Goal: Entertainment & Leisure: Consume media (video, audio)

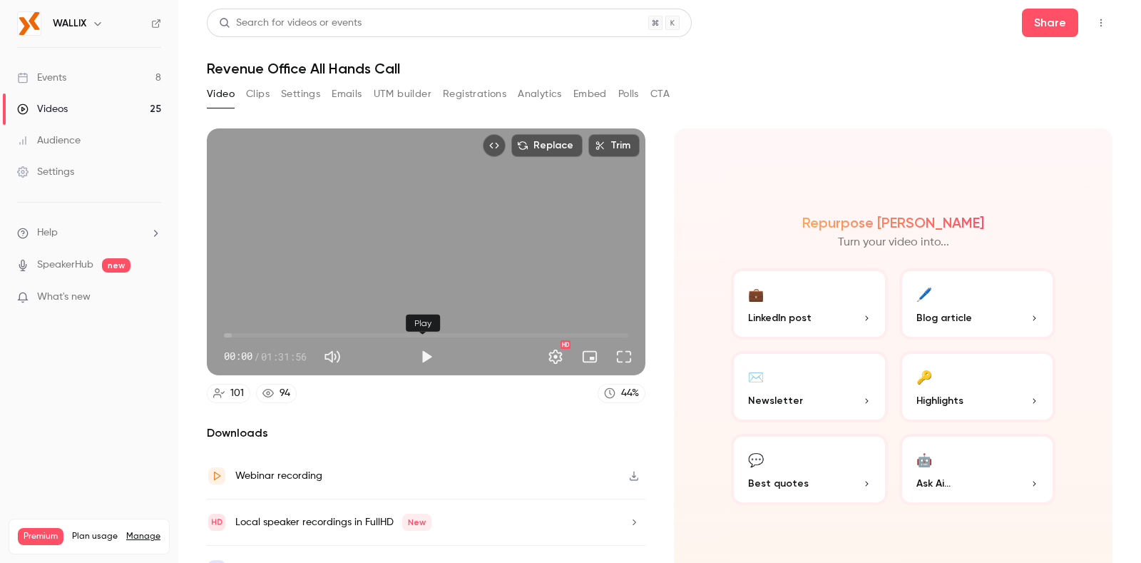
click at [414, 351] on button "Play" at bounding box center [426, 356] width 29 height 29
click at [357, 329] on span "00:01" at bounding box center [426, 335] width 404 height 23
click at [423, 324] on span "46:01" at bounding box center [426, 335] width 404 height 23
click at [453, 327] on span "52:57" at bounding box center [426, 335] width 404 height 23
click at [475, 327] on span "58:03" at bounding box center [426, 335] width 404 height 23
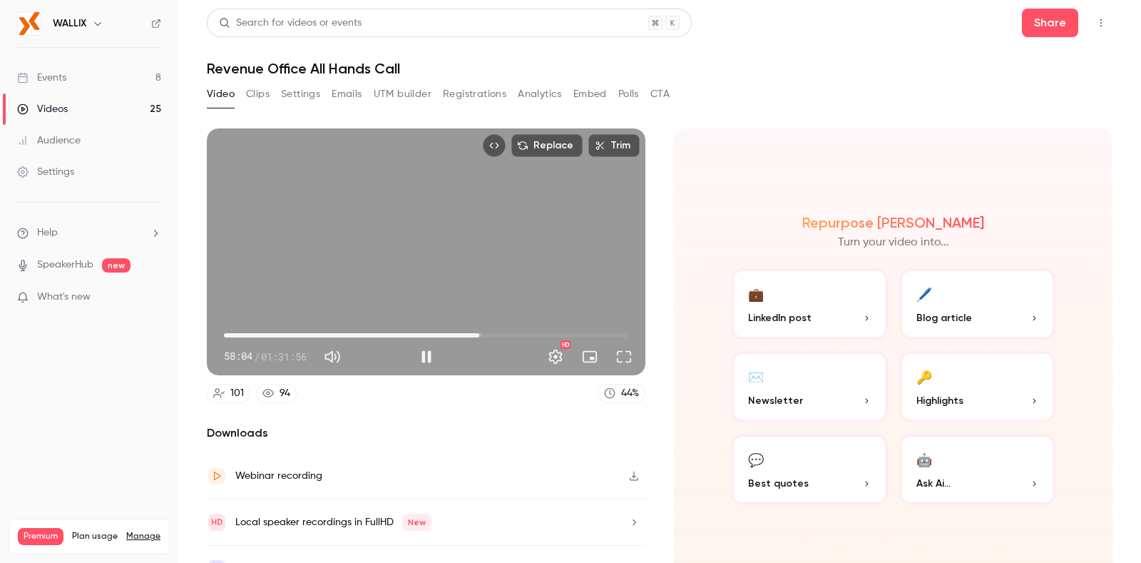
click at [492, 327] on span "58:04" at bounding box center [426, 335] width 404 height 23
click at [510, 327] on span "01:02:02" at bounding box center [426, 335] width 404 height 23
click at [442, 332] on span "50:28" at bounding box center [426, 335] width 404 height 23
click at [430, 331] on span "50:28" at bounding box center [426, 335] width 404 height 23
click at [418, 331] on span "45:01" at bounding box center [426, 335] width 404 height 23
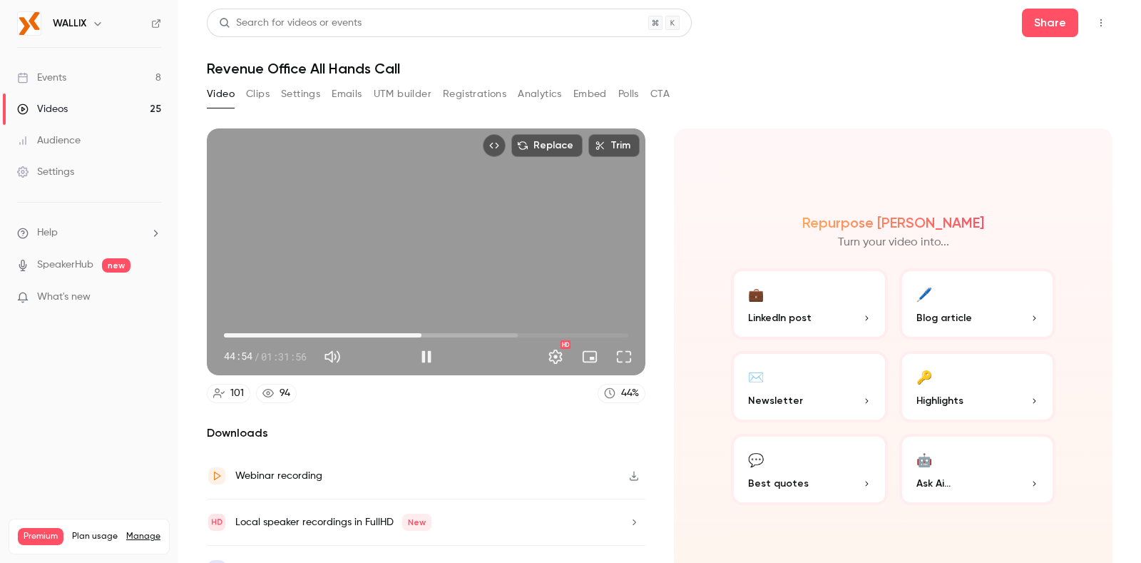
type input "******"
click at [329, 351] on button "Mute" at bounding box center [332, 356] width 29 height 29
type input "*"
type input "******"
click at [329, 353] on button "Unmute" at bounding box center [332, 356] width 29 height 29
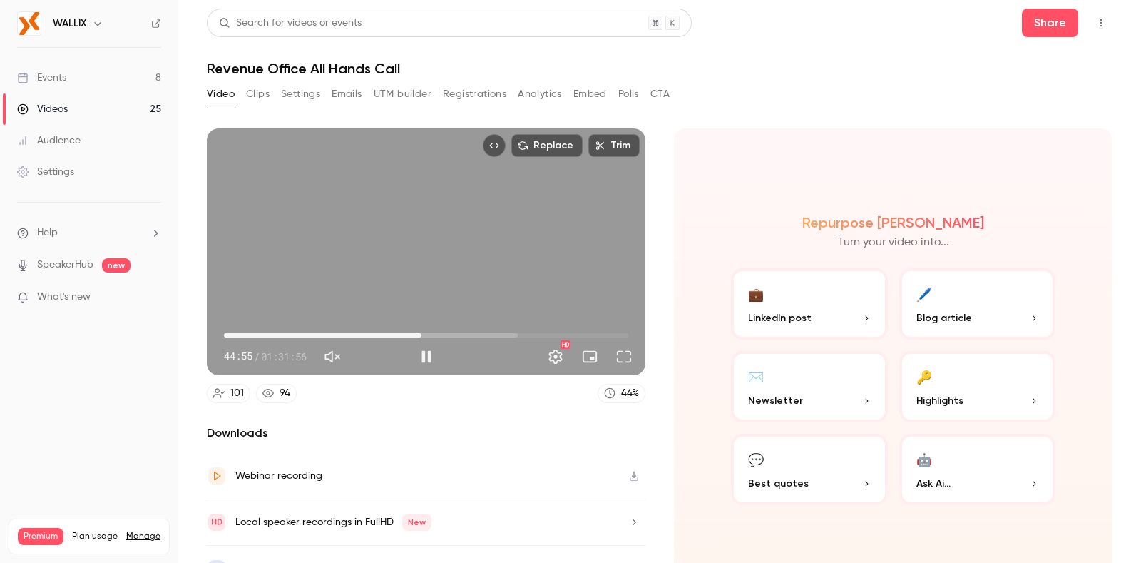
type input "***"
click at [627, 352] on button "Full screen" at bounding box center [624, 356] width 29 height 29
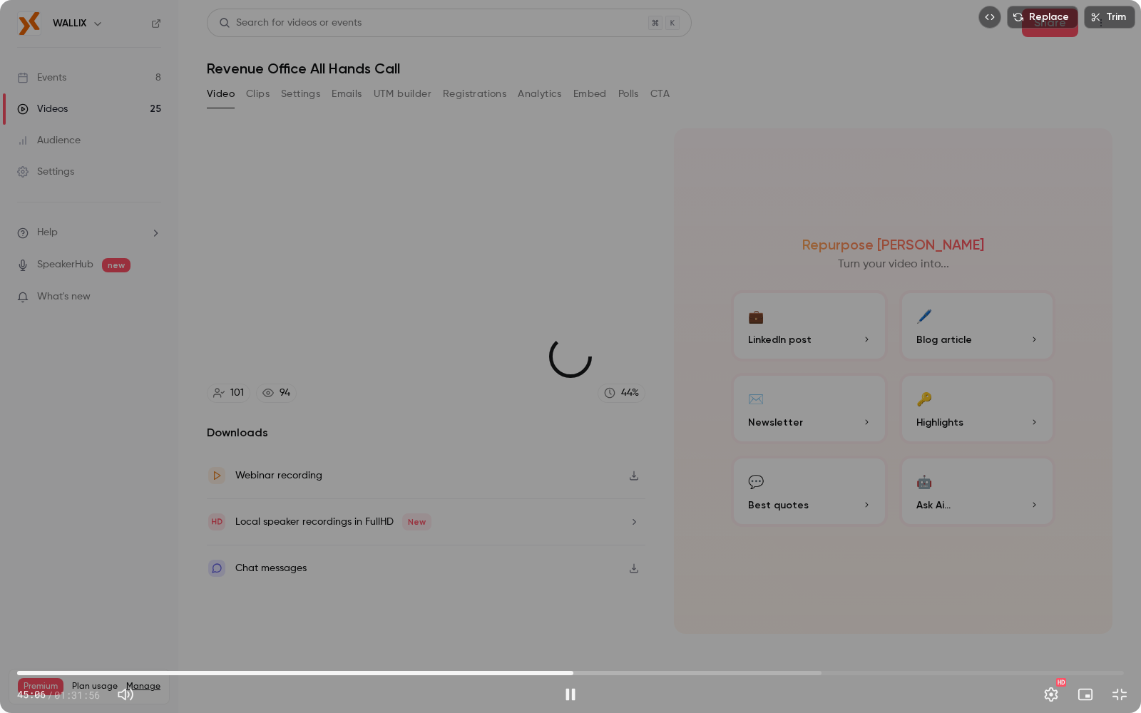
click at [573, 562] on span "46:12" at bounding box center [570, 673] width 1107 height 23
click at [563, 562] on span "45:22" at bounding box center [570, 673] width 1107 height 23
click at [551, 562] on span "45:23" at bounding box center [570, 673] width 1107 height 23
click at [543, 562] on span "44:25" at bounding box center [570, 673] width 1107 height 23
click at [535, 562] on span "43:04" at bounding box center [535, 673] width 4 height 4
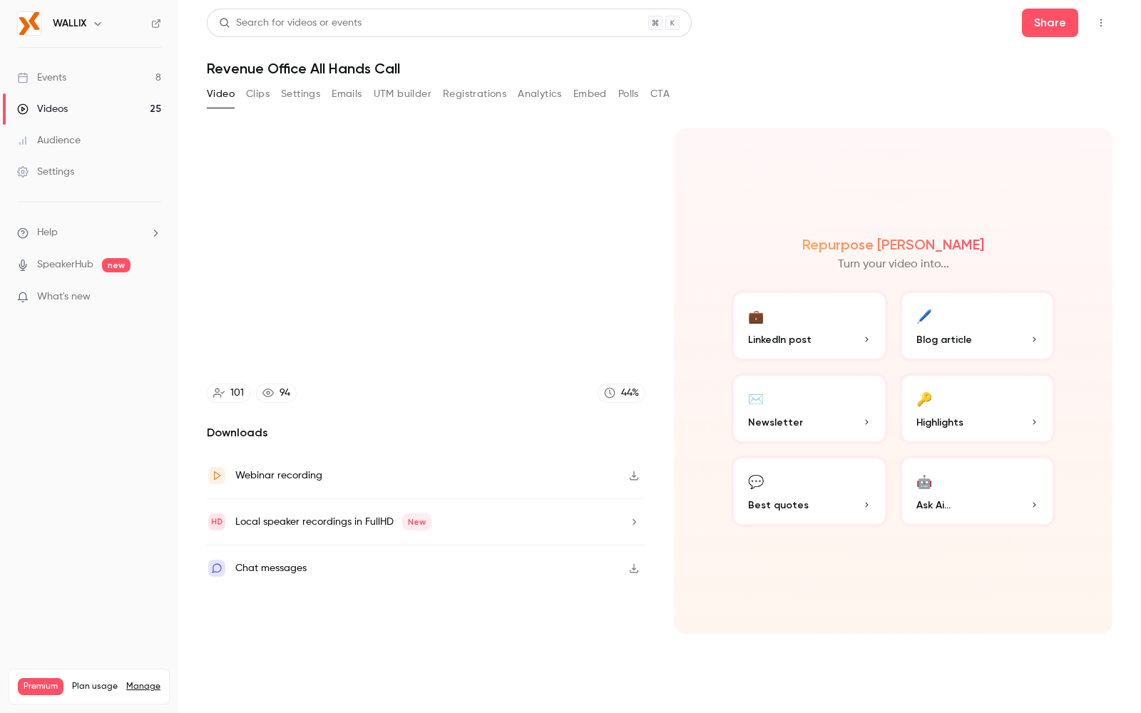
click at [526, 562] on video at bounding box center [570, 356] width 1141 height 713
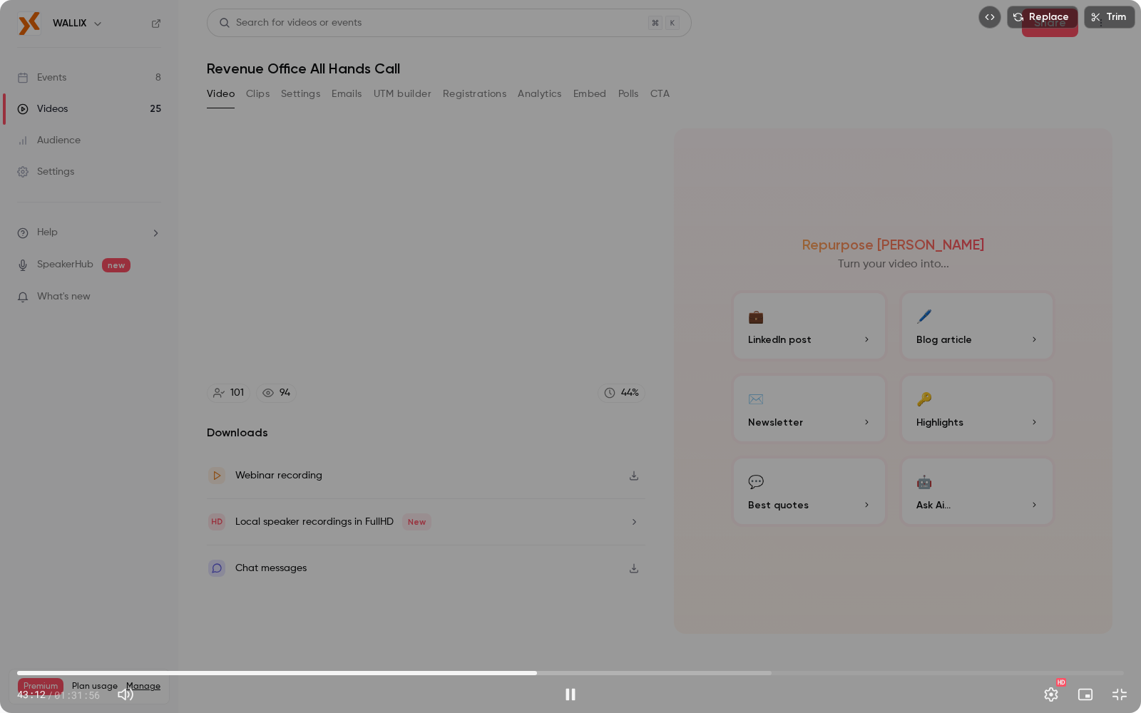
click at [528, 562] on span "43:12" at bounding box center [570, 673] width 1107 height 23
click at [516, 562] on span "42:45" at bounding box center [570, 673] width 1107 height 23
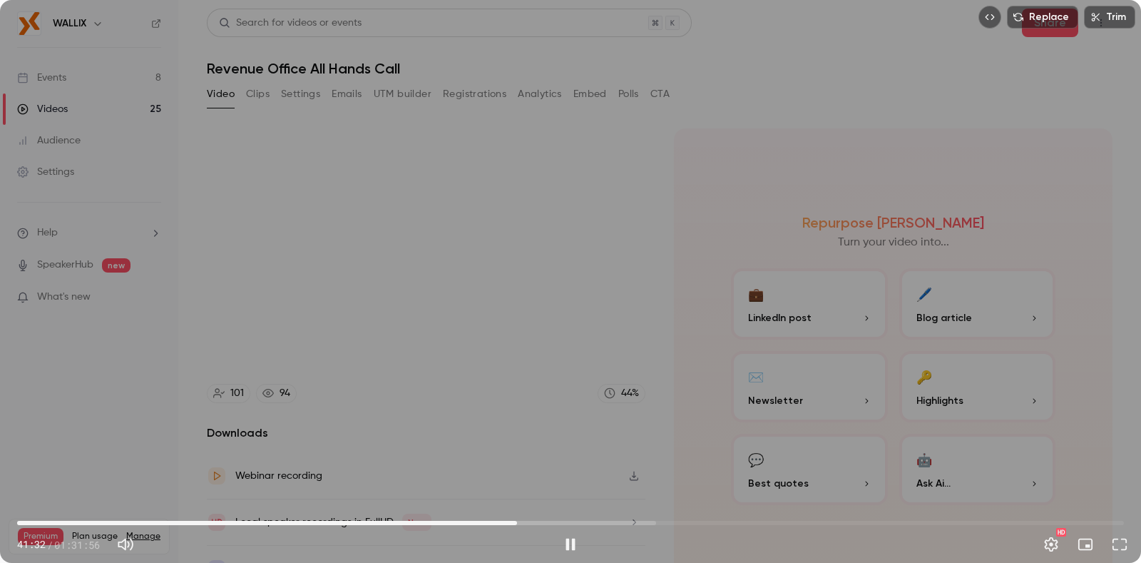
click at [403, 252] on div "Replace Trim 41:32 41:32 / 01:31:56 HD" at bounding box center [570, 281] width 1141 height 563
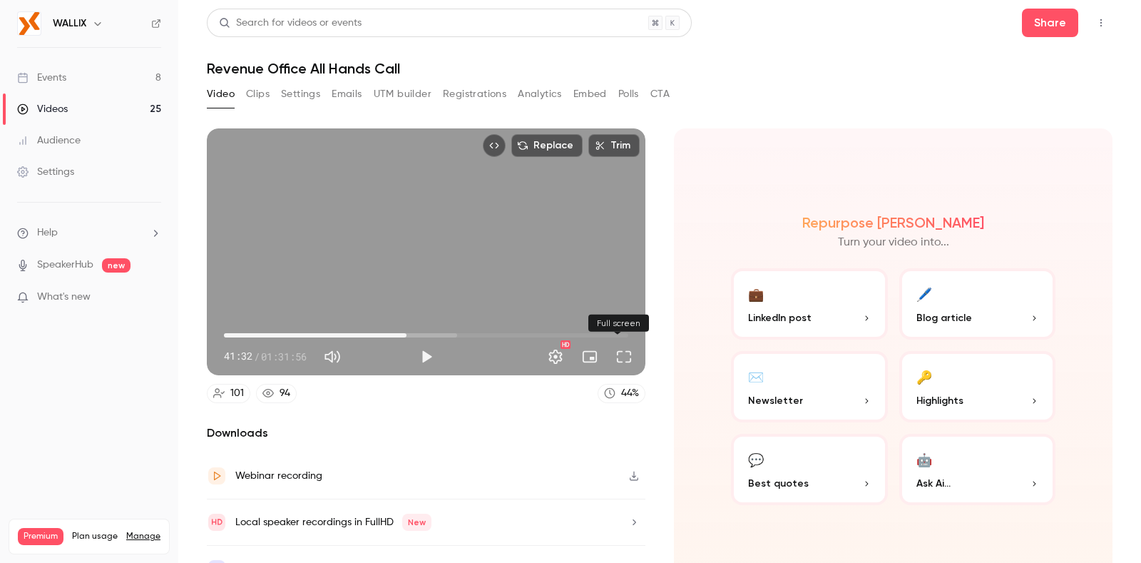
drag, startPoint x: 617, startPoint y: 352, endPoint x: 617, endPoint y: 460, distance: 107.7
click at [617, 352] on button "Full screen" at bounding box center [624, 356] width 29 height 29
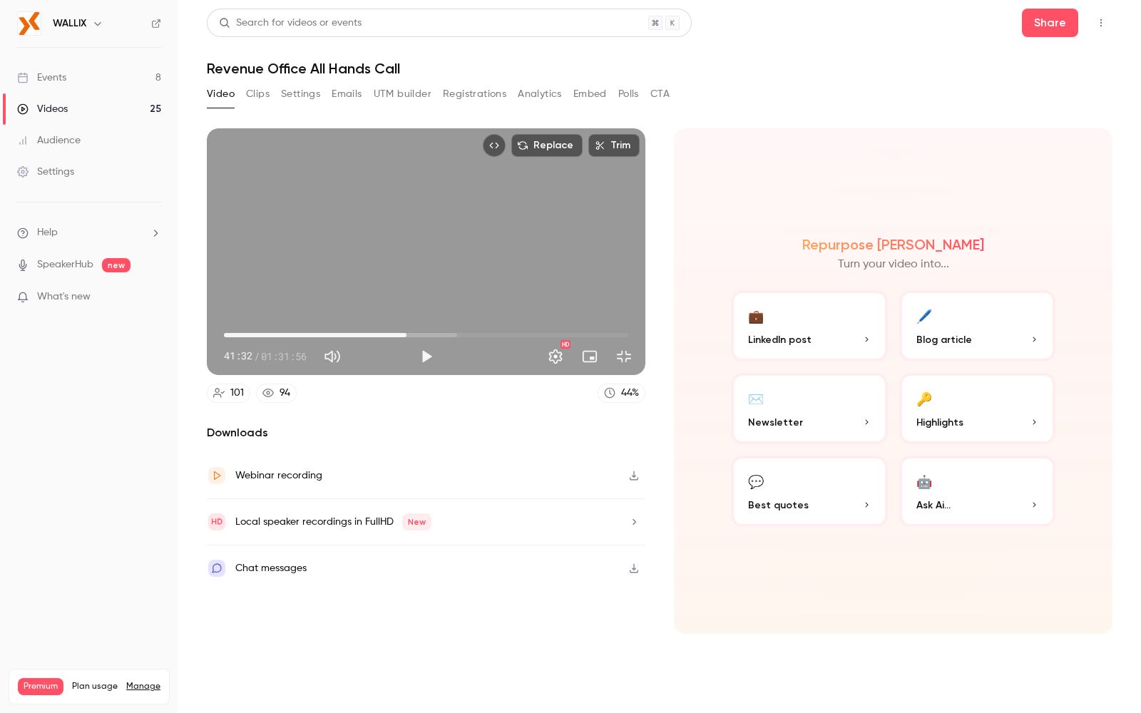
type input "******"
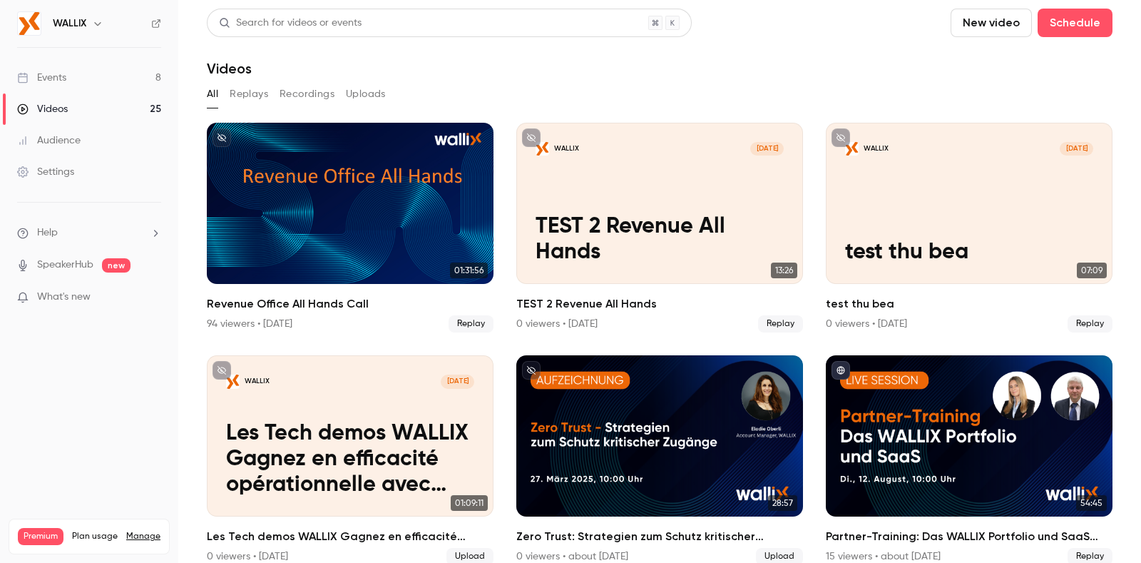
click at [75, 83] on link "Events 8" at bounding box center [89, 77] width 178 height 31
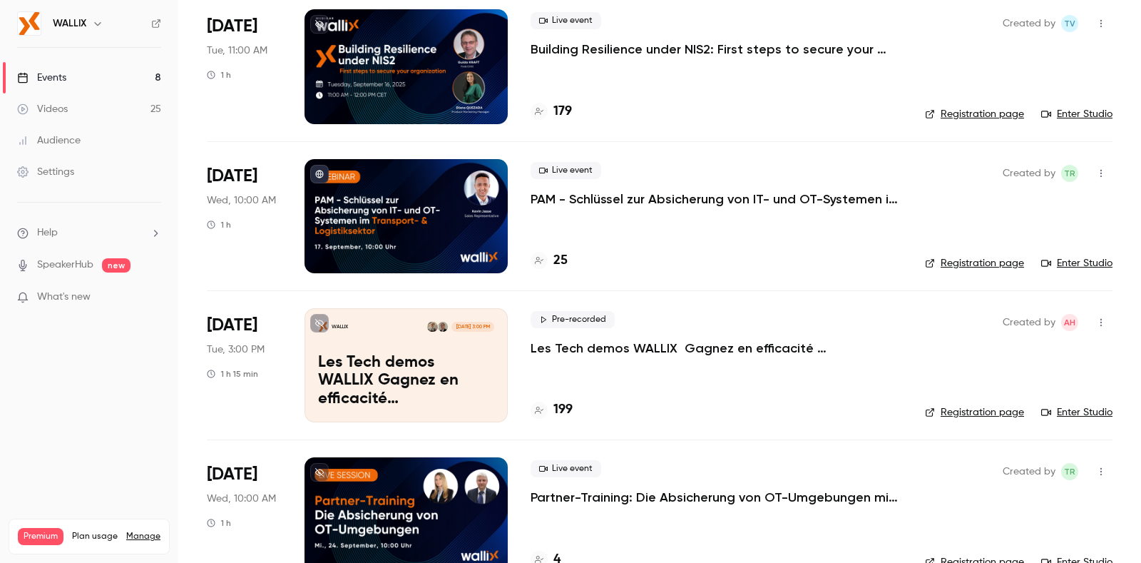
scroll to position [31, 0]
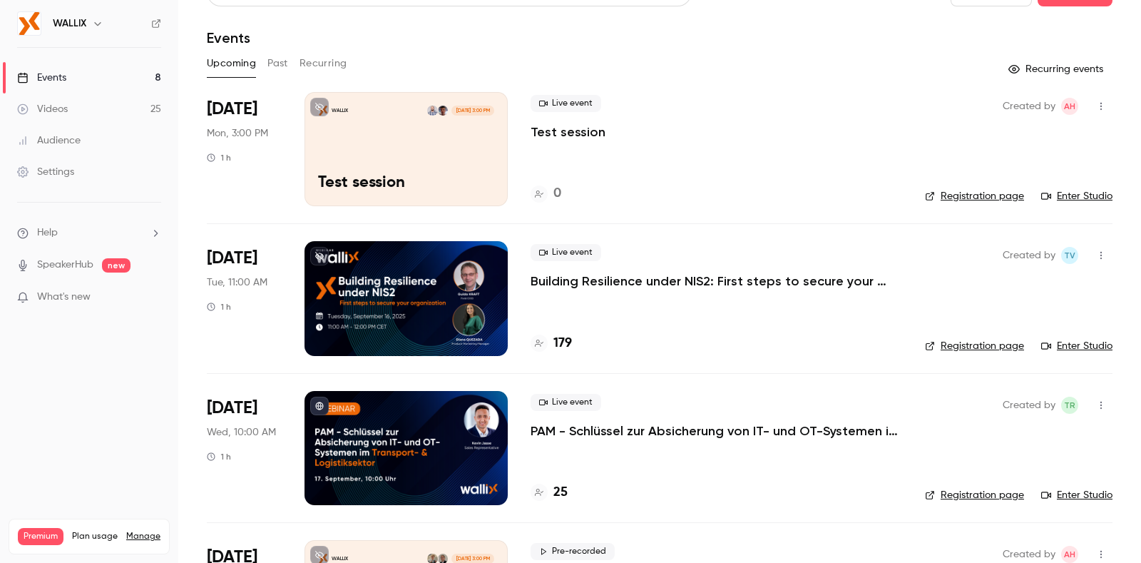
click at [1100, 41] on main "Search for videos or events New video Schedule Events Upcoming Past Recurring R…" at bounding box center [659, 281] width 962 height 563
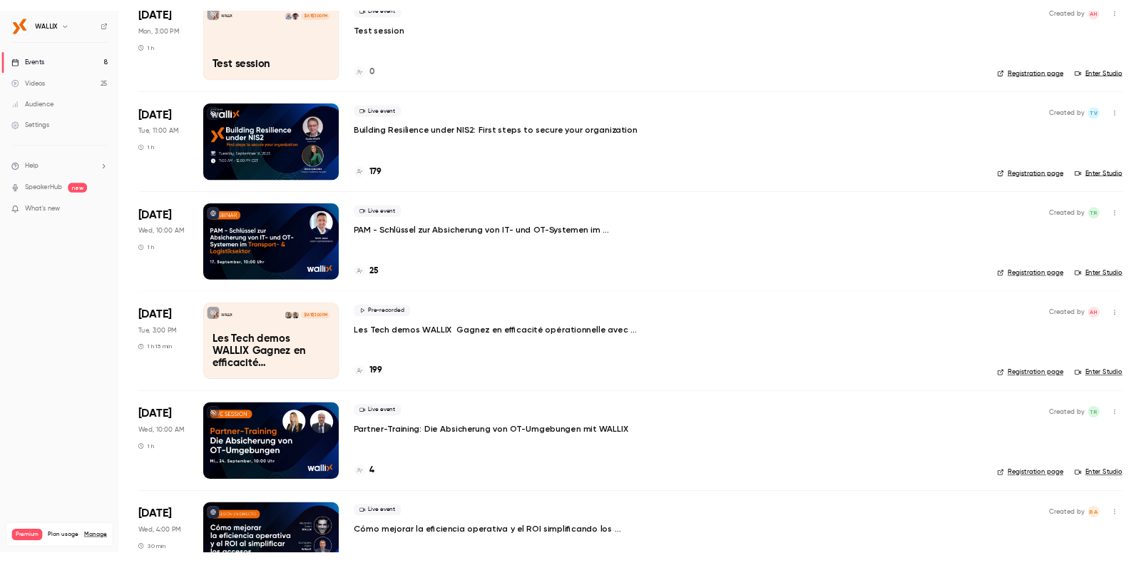
scroll to position [0, 0]
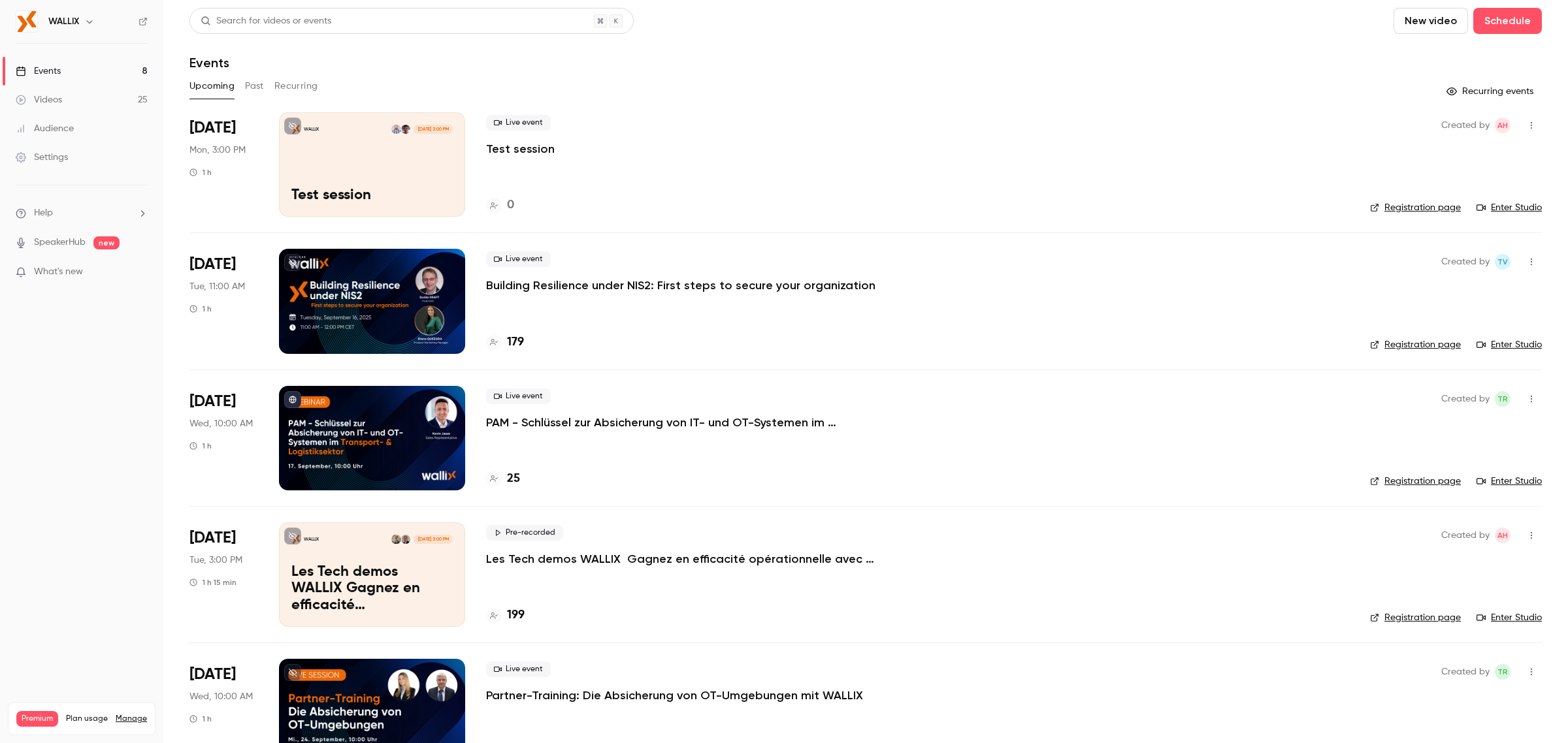
click at [625, 67] on div "Events" at bounding box center [866, 62] width 1353 height 16
click at [112, 413] on nav "WALLIX Events 8 Videos 25 Audience Settings Help SpeakerHub new What's new Prem…" at bounding box center [82, 371] width 163 height 743
